Goal: Information Seeking & Learning: Learn about a topic

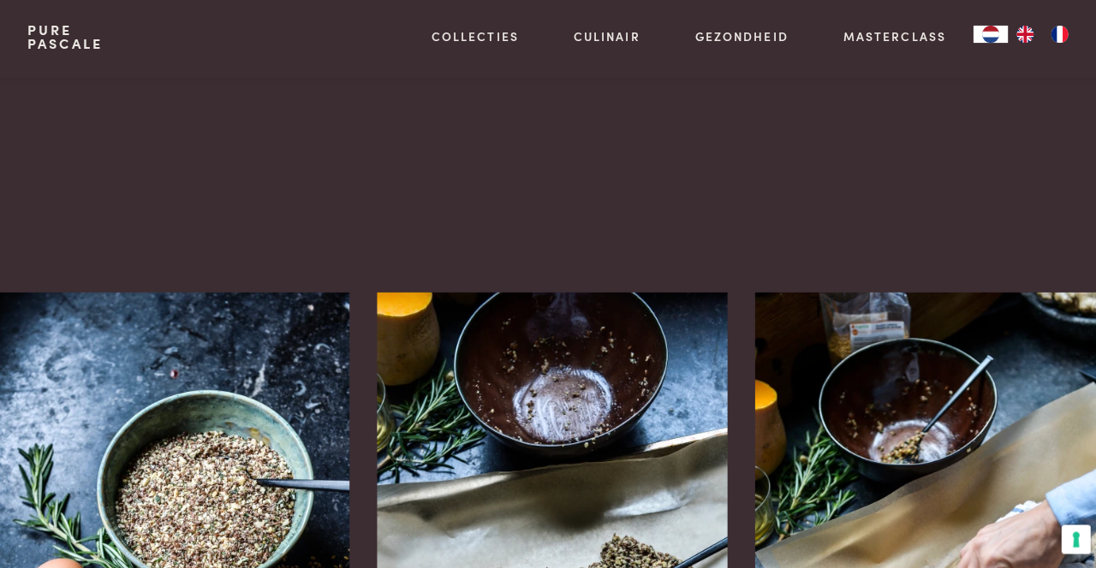
scroll to position [1209, 0]
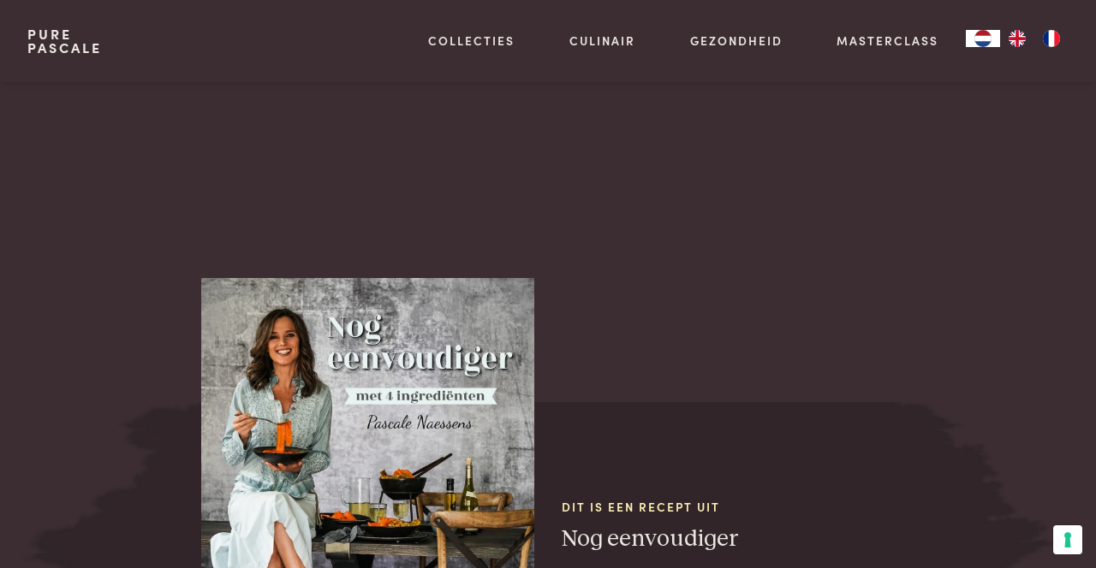
scroll to position [1975, 0]
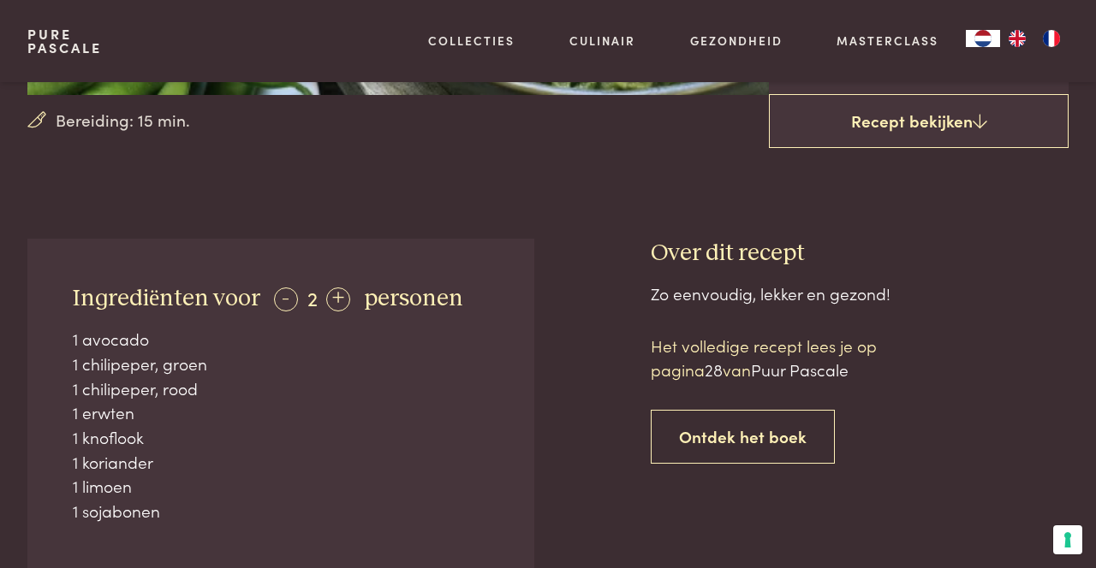
scroll to position [465, 0]
